Goal: Task Accomplishment & Management: Manage account settings

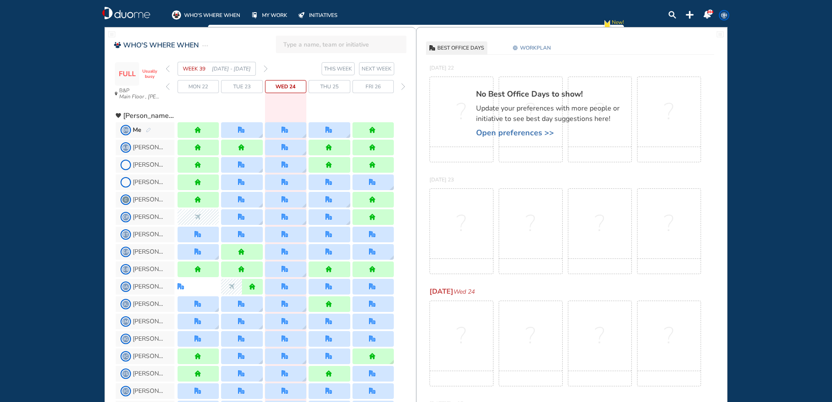
click at [146, 131] on img "pen-edit" at bounding box center [148, 130] width 5 height 6
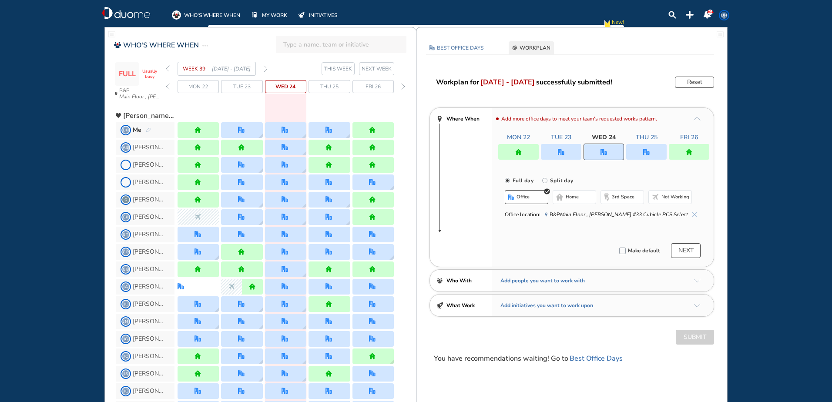
click at [598, 150] on div at bounding box center [603, 152] width 40 height 17
click at [561, 180] on label "Split day" at bounding box center [560, 179] width 25 height 11
click at [559, 180] on input "Split day" at bounding box center [550, 185] width 17 height 17
radio input "false"
radio input "true"
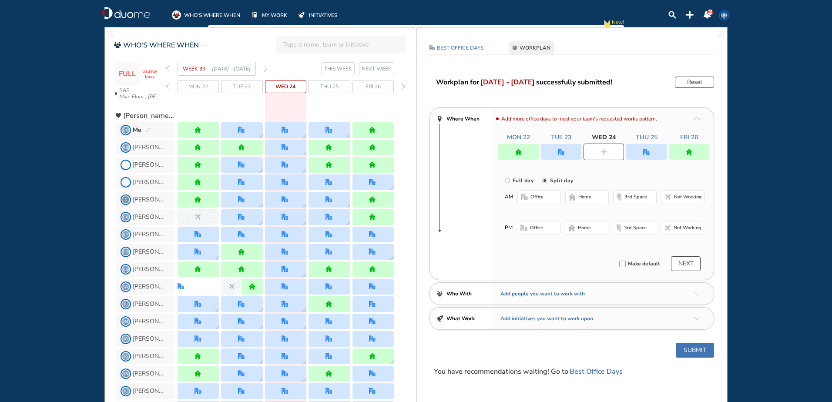
click at [534, 199] on span "office" at bounding box center [536, 197] width 13 height 7
click at [585, 231] on span "home" at bounding box center [584, 230] width 13 height 7
click at [705, 353] on button "Submit" at bounding box center [694, 352] width 38 height 15
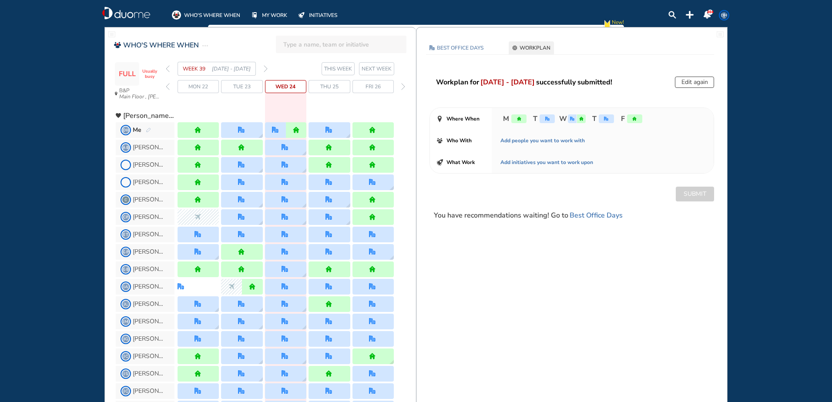
click at [720, 15] on span "DH" at bounding box center [723, 15] width 7 height 7
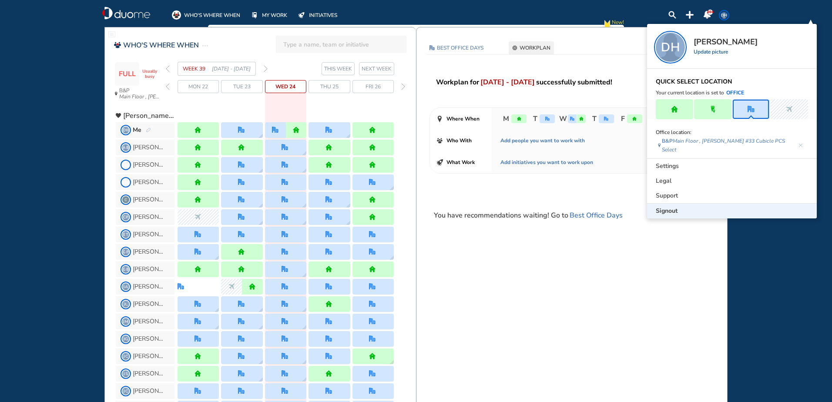
click at [662, 207] on span "Signout" at bounding box center [666, 211] width 22 height 9
